Goal: Task Accomplishment & Management: Complete application form

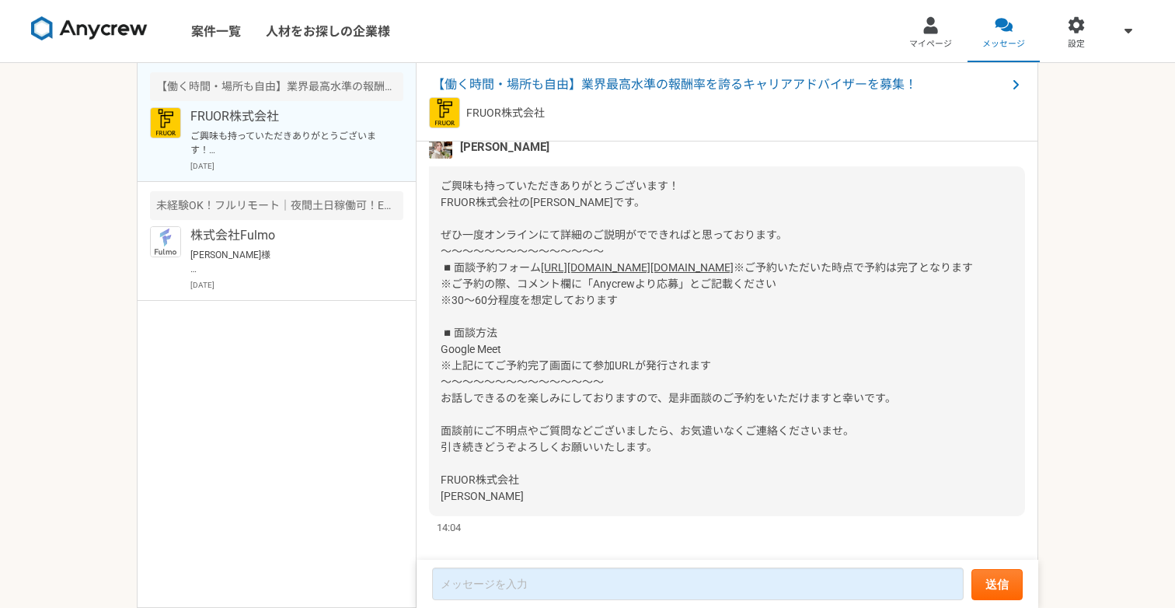
scroll to position [124, 0]
drag, startPoint x: 594, startPoint y: 316, endPoint x: 674, endPoint y: 312, distance: 80.1
click at [674, 312] on span "※ご予約いただいた時点で予約は完了となります ※ご予約の際、コメント欄に「Anycrewより応募」とご記載ください ※30〜60分程度を想定しております ◾️…" at bounding box center [707, 382] width 532 height 241
copy span "Anycrewより応募"
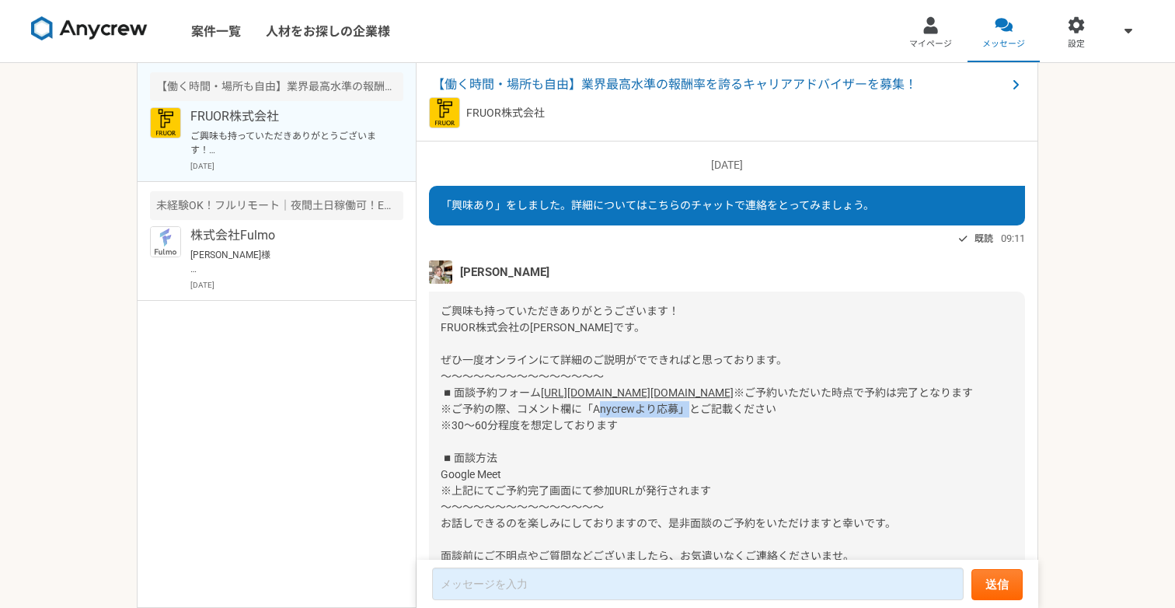
scroll to position [0, 0]
click at [541, 399] on link "[URL][DOMAIN_NAME][DOMAIN_NAME]" at bounding box center [637, 392] width 193 height 12
click at [649, 307] on span "ご興味も持っていただきありがとうございます！ FRUOR株式会社の[PERSON_NAME]です。 ぜひ一度オンラインにて詳細のご説明がでできればと思っており…" at bounding box center [614, 352] width 347 height 94
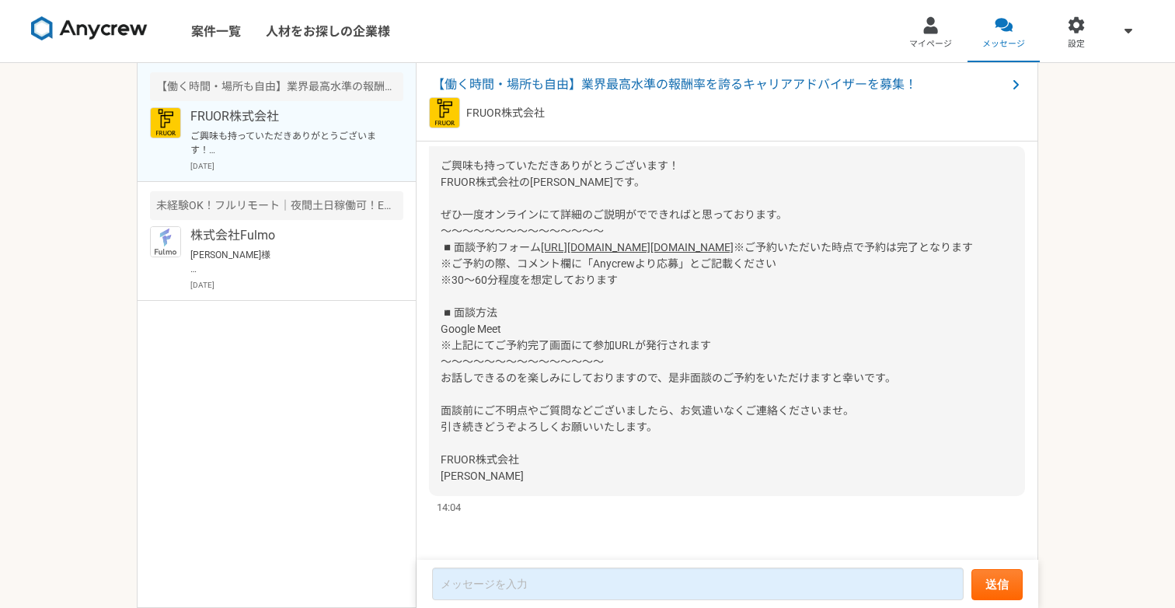
scroll to position [178, 0]
click at [934, 36] on link "マイページ" at bounding box center [930, 31] width 73 height 62
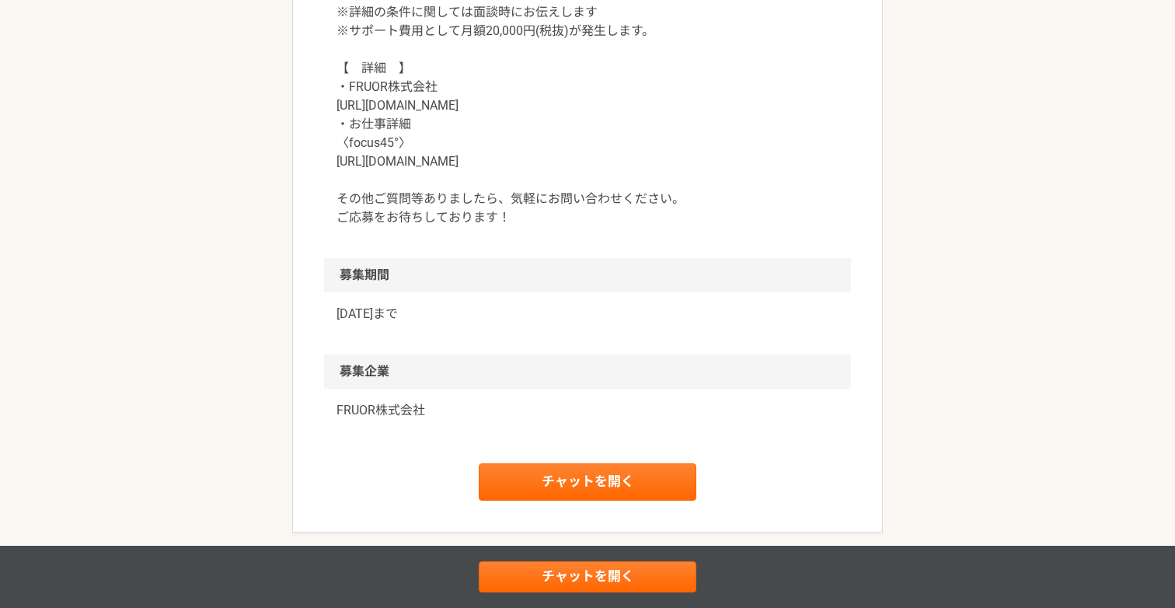
scroll to position [1554, 0]
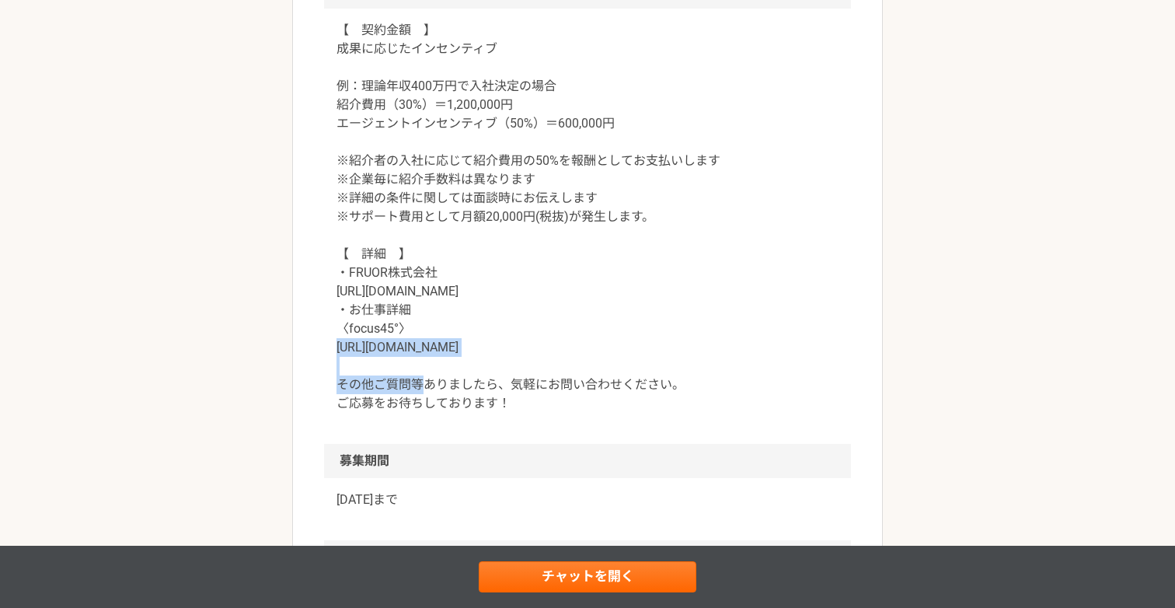
drag, startPoint x: 492, startPoint y: 346, endPoint x: 334, endPoint y: 345, distance: 157.7
click at [334, 345] on div "【　契約金額　】 成果に応じたインセンティブ 例：理論年収400万円で入社決定の場合 紹介費用（30%）＝1,200,000円 エージェントインセンティブ（5…" at bounding box center [587, 226] width 527 height 435
copy p "[URL][DOMAIN_NAME]"
